Goal: Transaction & Acquisition: Book appointment/travel/reservation

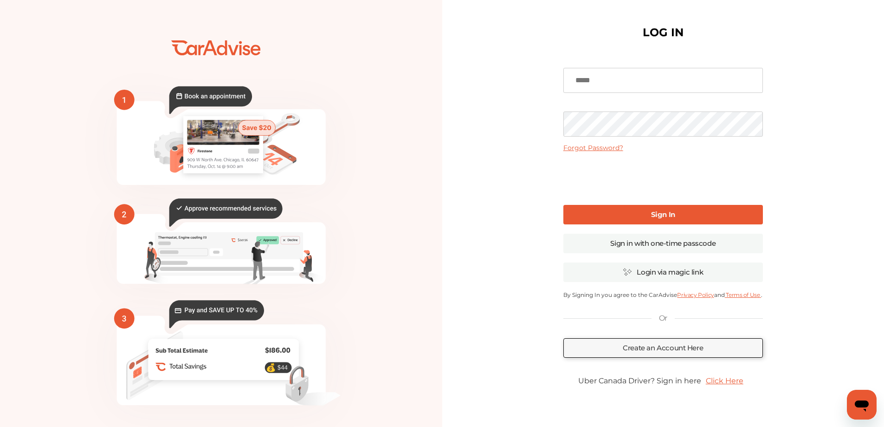
type input "**********"
click at [662, 218] on b "Sign In" at bounding box center [663, 214] width 24 height 9
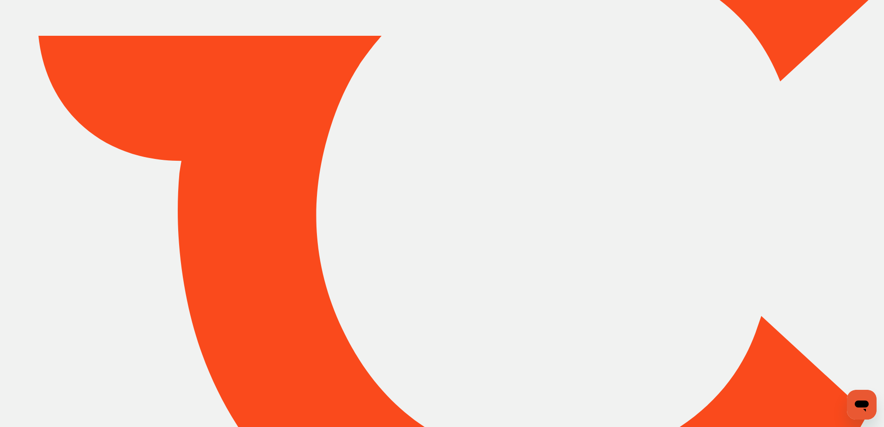
type input "*****"
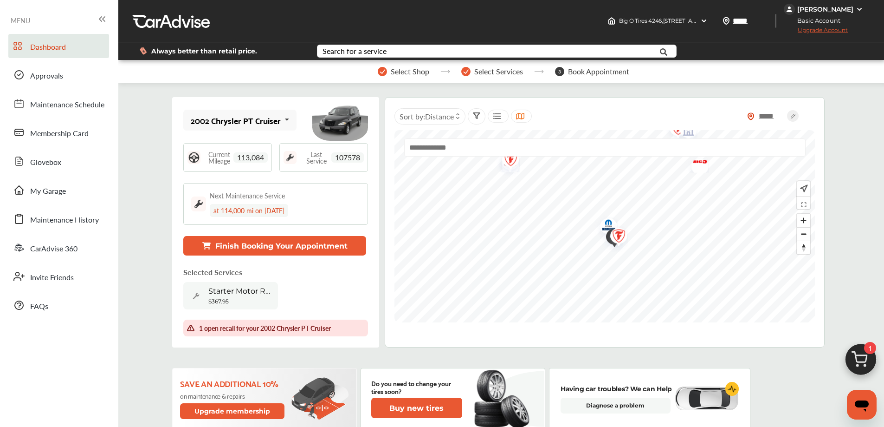
click at [263, 249] on button "Finish Booking Your Appointment" at bounding box center [274, 245] width 183 height 19
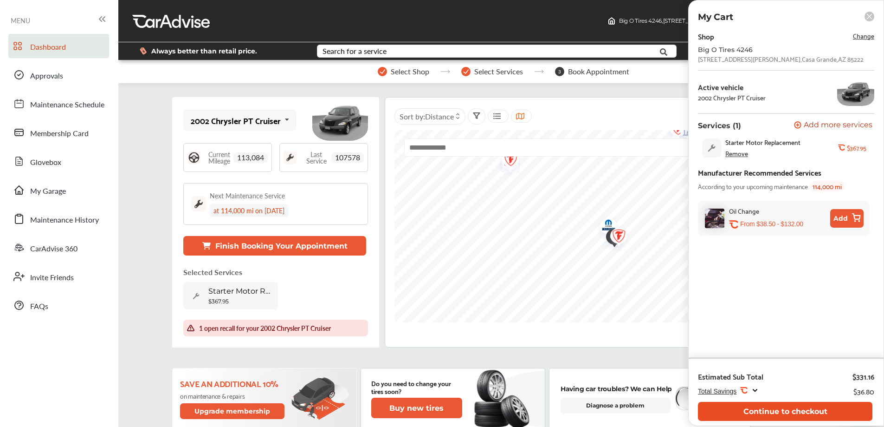
click at [795, 412] on button "Continue to checkout" at bounding box center [785, 410] width 175 height 19
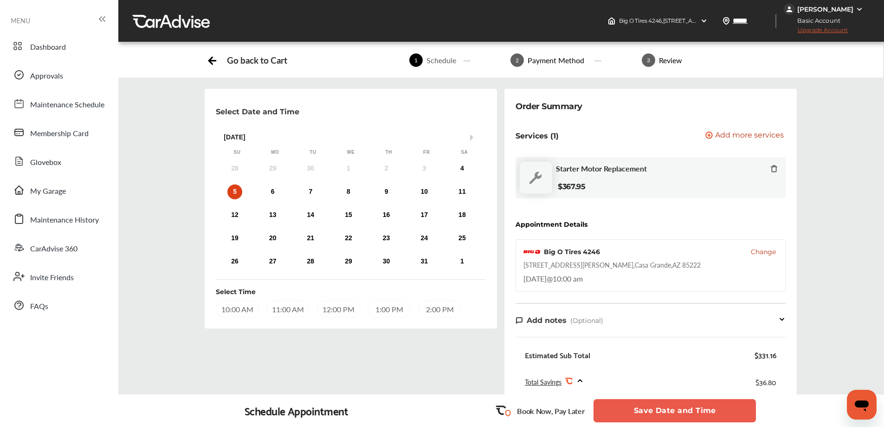
click at [227, 310] on div "10:00 AM" at bounding box center [237, 308] width 43 height 17
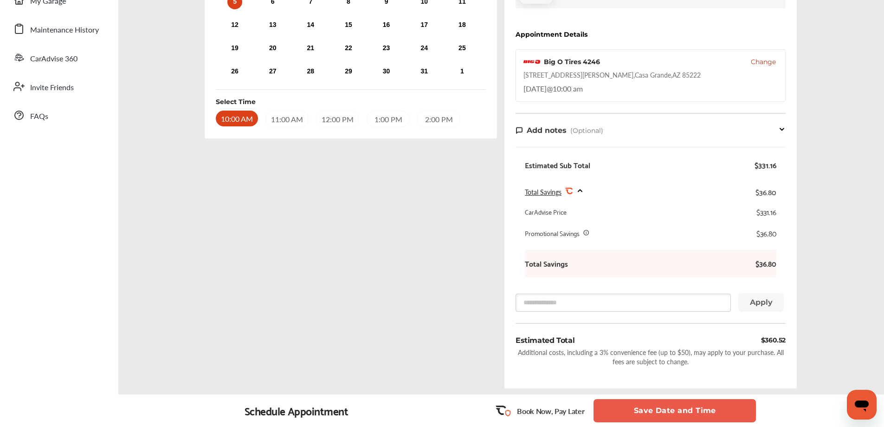
scroll to position [267, 0]
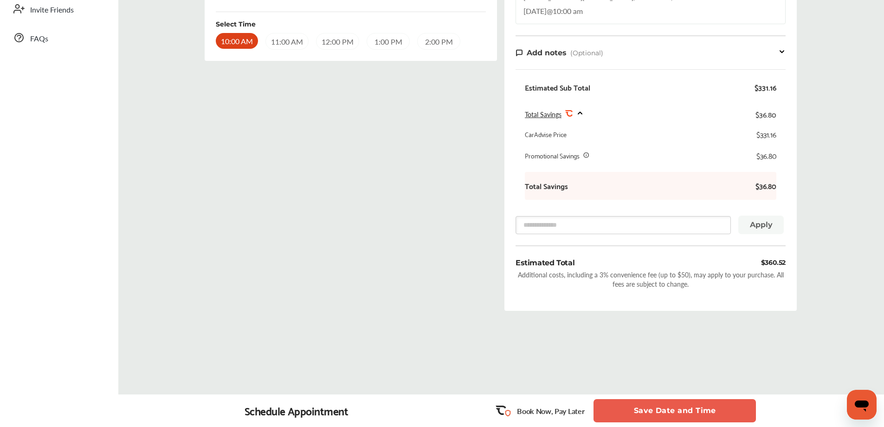
click at [664, 404] on button "Save Date and Time" at bounding box center [675, 410] width 162 height 23
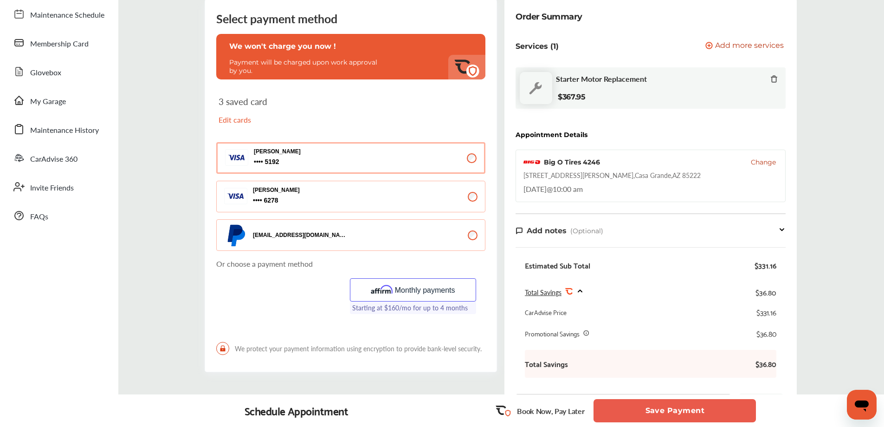
scroll to position [93, 0]
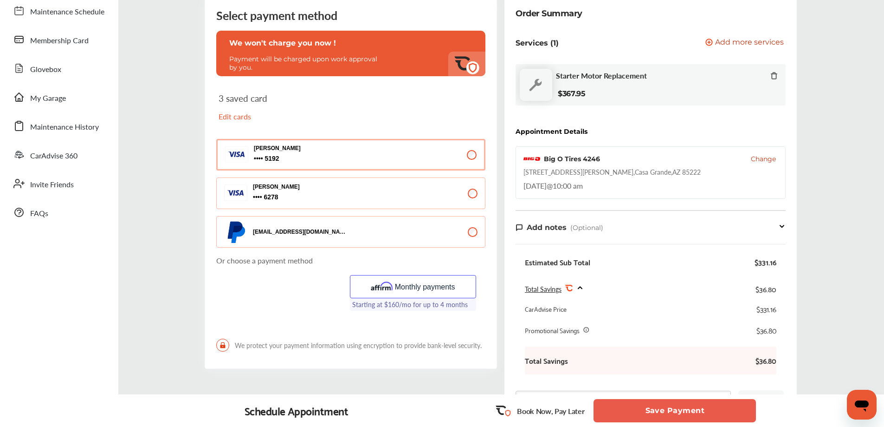
click at [248, 115] on p "Edit cards" at bounding box center [282, 116] width 127 height 11
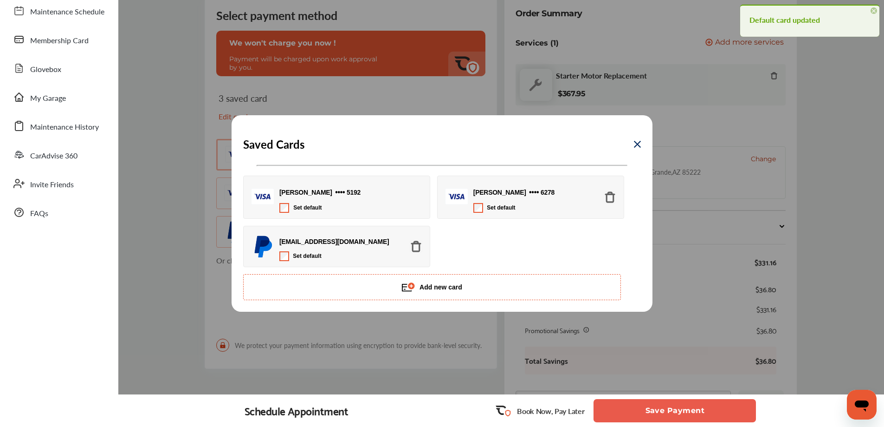
click at [613, 193] on img at bounding box center [610, 197] width 13 height 13
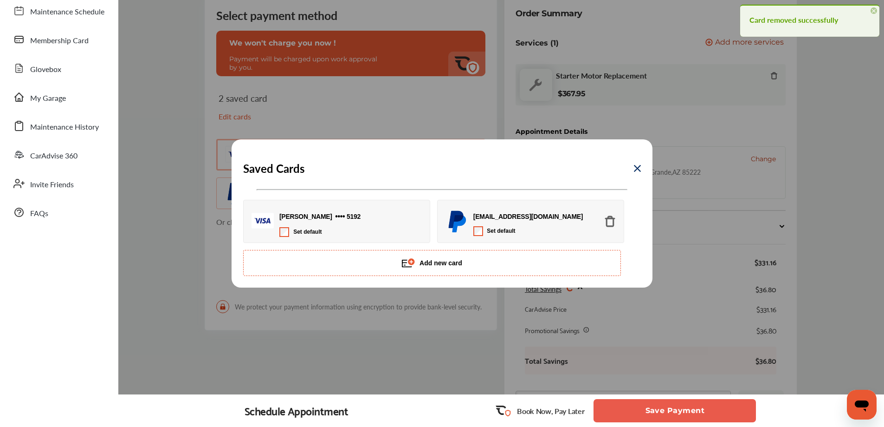
click at [636, 171] on img at bounding box center [637, 168] width 7 height 7
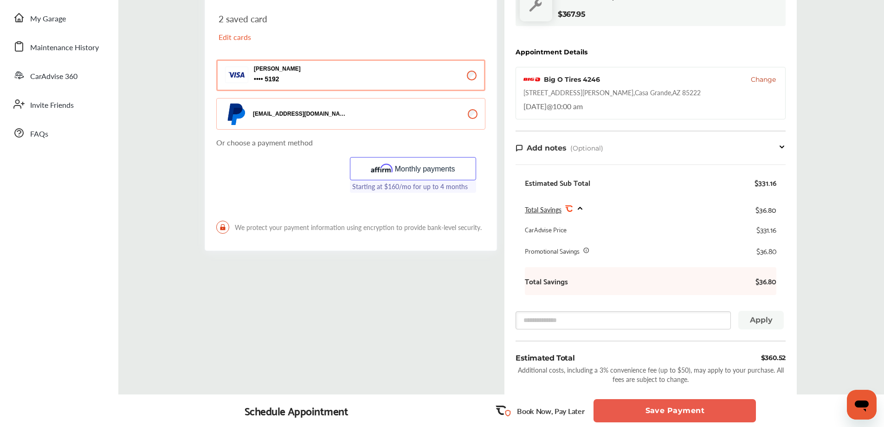
scroll to position [297, 0]
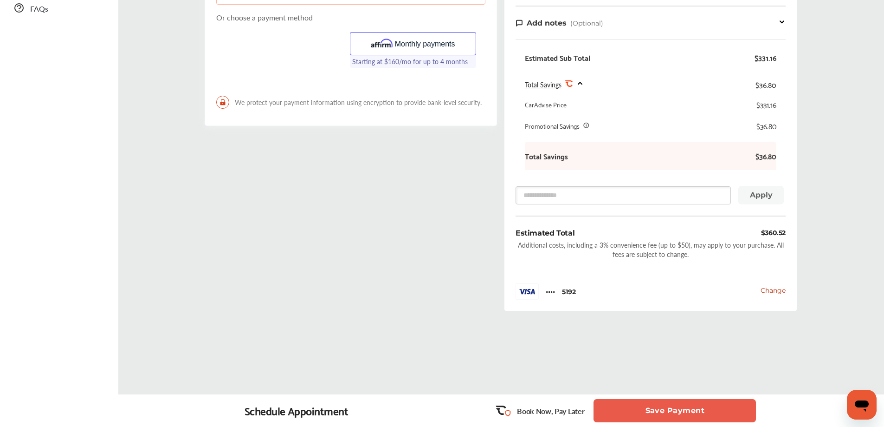
click at [667, 409] on button "Save Payment" at bounding box center [675, 410] width 162 height 23
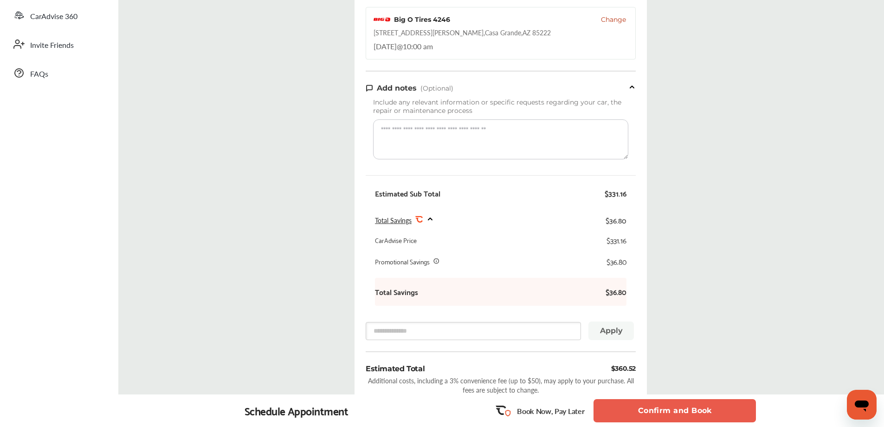
scroll to position [373, 0]
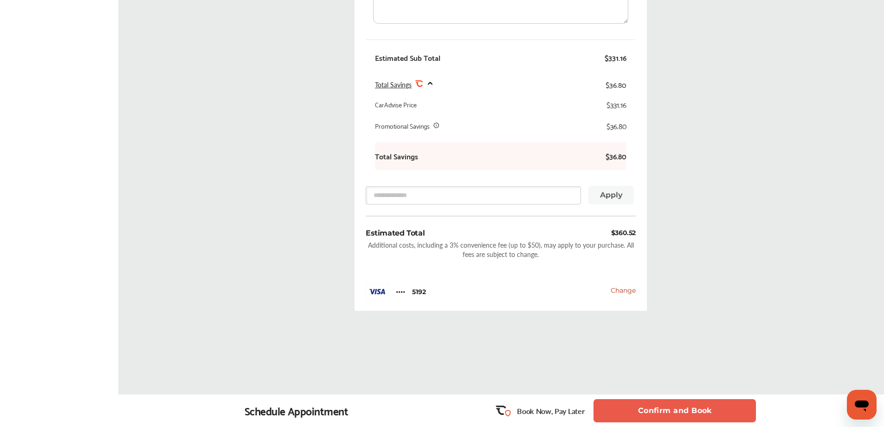
click at [654, 409] on button "Confirm and Book" at bounding box center [675, 410] width 162 height 23
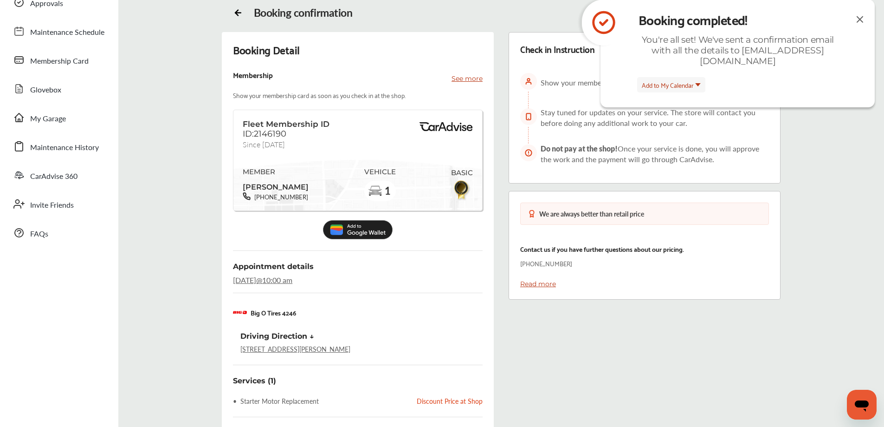
scroll to position [4, 0]
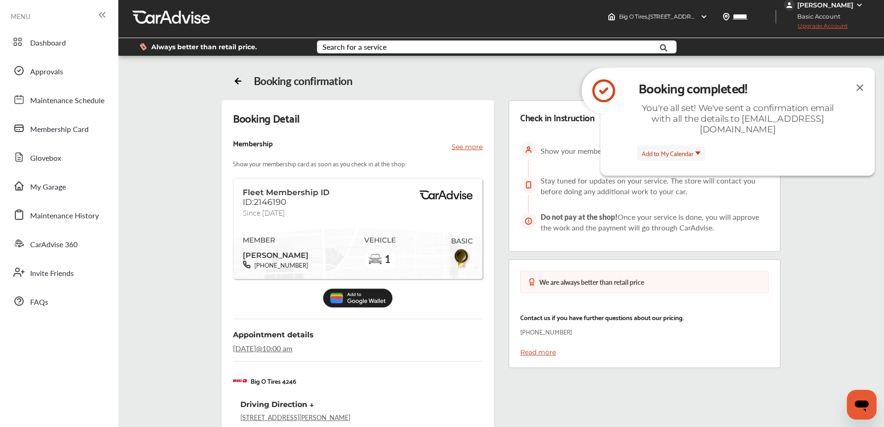
click at [857, 91] on img at bounding box center [859, 88] width 11 height 12
